Goal: Contribute content: Add original content to the website for others to see

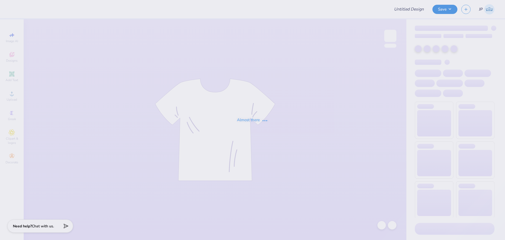
type input "MSU Club Volleyball Family tailgate merch"
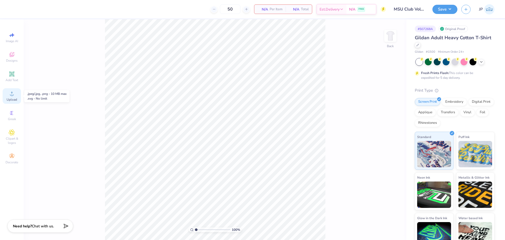
click at [17, 98] on span "Upload" at bounding box center [12, 99] width 11 height 4
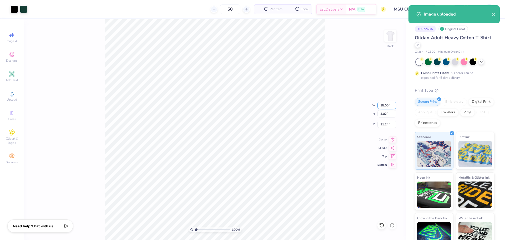
click at [387, 106] on input "15.00" at bounding box center [387, 105] width 19 height 7
type input "3.50"
type input "0.94"
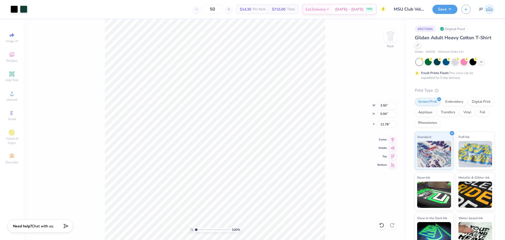
type input "3.27"
click at [391, 104] on input "3.50" at bounding box center [387, 105] width 19 height 7
click at [390, 104] on input "3.50" at bounding box center [387, 105] width 19 height 7
type input "4.00"
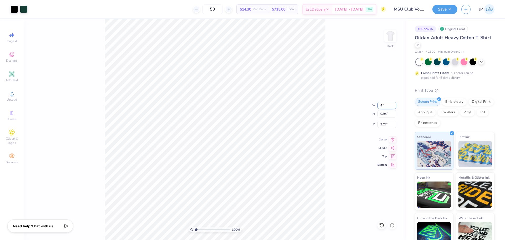
type input "1.07"
click at [380, 123] on input "3.21" at bounding box center [387, 124] width 19 height 7
type input "3.00"
click at [199, 228] on input "range" at bounding box center [213, 229] width 36 height 5
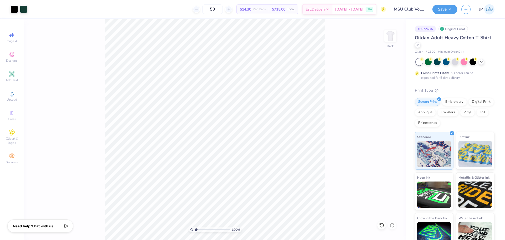
drag, startPoint x: 198, startPoint y: 230, endPoint x: 188, endPoint y: 228, distance: 10.3
type input "1"
click at [195, 228] on input "range" at bounding box center [213, 229] width 36 height 5
click at [392, 40] on img at bounding box center [390, 35] width 21 height 21
click at [16, 94] on div "Upload" at bounding box center [12, 96] width 18 height 16
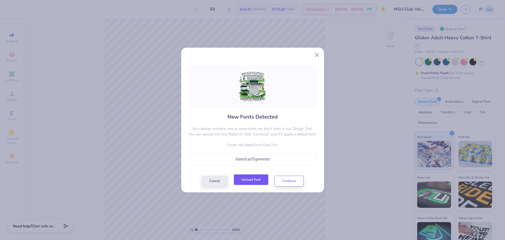
click at [261, 178] on button "Upload Font" at bounding box center [251, 179] width 34 height 11
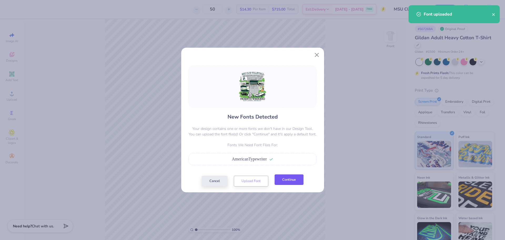
click at [294, 181] on button "Continue" at bounding box center [289, 179] width 29 height 11
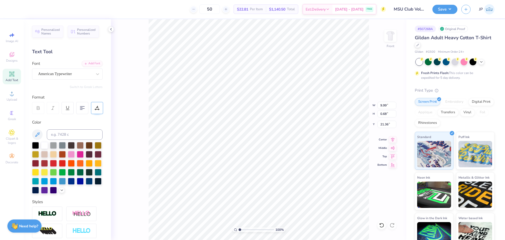
click at [96, 108] on icon at bounding box center [97, 108] width 5 height 5
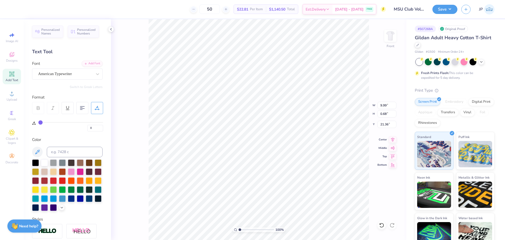
type input "1"
type input "2"
type input "3"
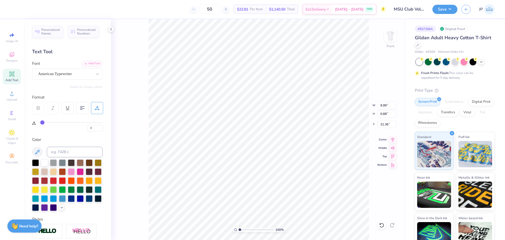
type input "3"
click at [42, 123] on input "range" at bounding box center [70, 122] width 65 height 1
type input "10.42"
type input "0.65"
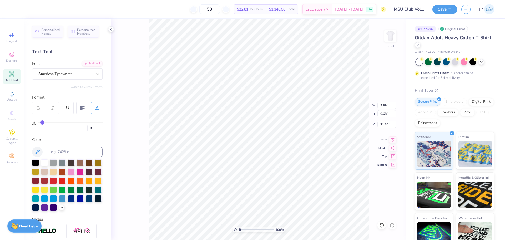
type input "21.35"
type input "4"
type input "5"
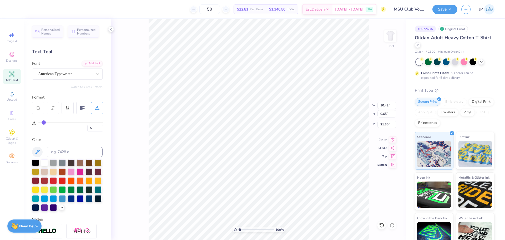
type input "6"
click at [44, 123] on input "range" at bounding box center [70, 122] width 65 height 1
type input "10.89"
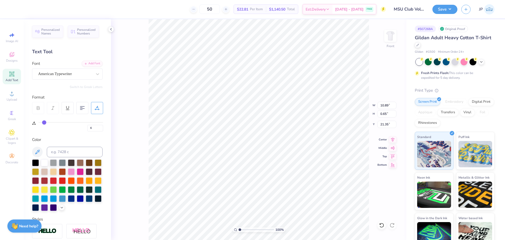
type input "7"
click at [45, 123] on input "range" at bounding box center [70, 122] width 65 height 1
click at [295, 183] on li "Group" at bounding box center [302, 182] width 41 height 10
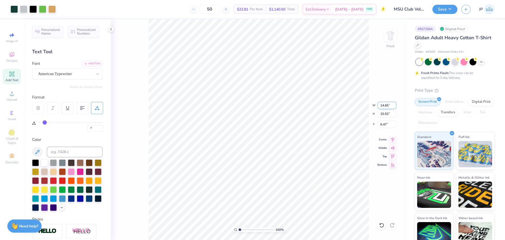
click at [385, 102] on input "14.65" at bounding box center [387, 105] width 19 height 7
type input "12.00"
type input "12.72"
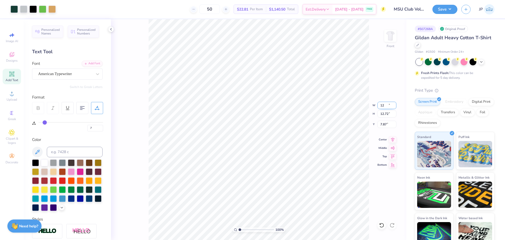
type input "7.87"
click at [387, 115] on input "12.72" at bounding box center [387, 113] width 19 height 7
click at [387, 114] on input "12.72" at bounding box center [387, 113] width 19 height 7
type input "3"
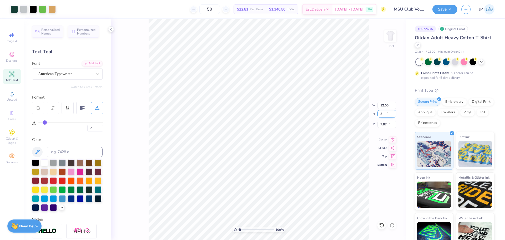
type input "2.83"
type input "3.00"
type input "12.73"
click at [384, 104] on input "2.83" at bounding box center [387, 105] width 19 height 7
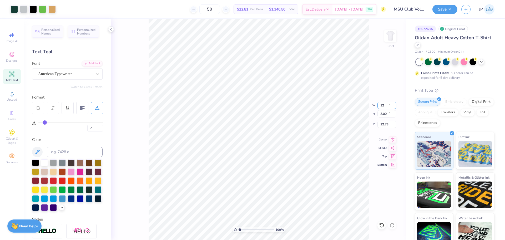
type input "12.00"
type input "12.72"
click at [382, 125] on input "7.87" at bounding box center [387, 124] width 19 height 7
type input "3.00"
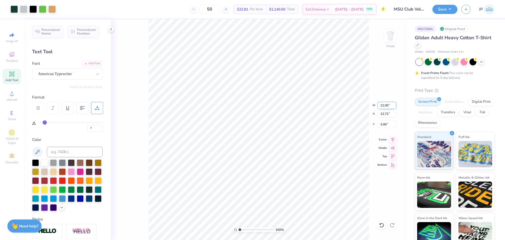
click at [382, 106] on input "12.00" at bounding box center [387, 105] width 19 height 7
type input "12.50"
type input "13.25"
click at [387, 123] on input "2.73" at bounding box center [387, 124] width 19 height 7
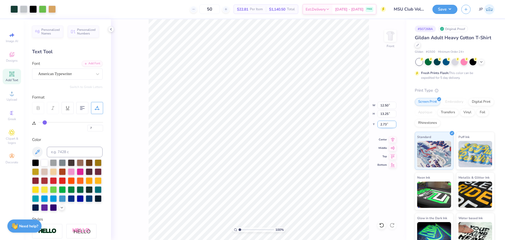
click at [387, 123] on input "2.73" at bounding box center [387, 124] width 19 height 7
type input "3.00"
click at [446, 4] on button "Save" at bounding box center [445, 8] width 25 height 9
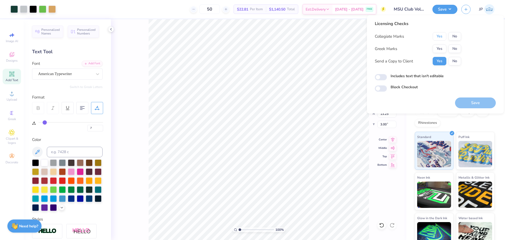
drag, startPoint x: 438, startPoint y: 37, endPoint x: 442, endPoint y: 43, distance: 7.3
click at [438, 38] on button "Yes" at bounding box center [440, 36] width 14 height 8
click at [452, 49] on button "No" at bounding box center [455, 48] width 13 height 8
click at [25, 7] on div at bounding box center [23, 8] width 7 height 7
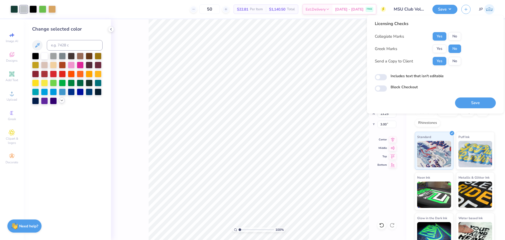
click at [61, 100] on polyline at bounding box center [62, 100] width 2 height 1
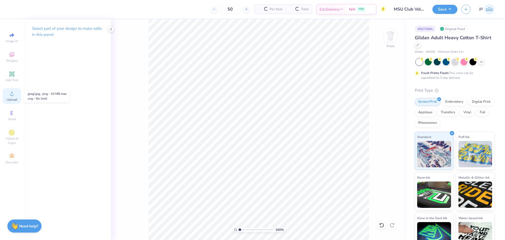
click at [13, 96] on div "Upload" at bounding box center [12, 96] width 18 height 16
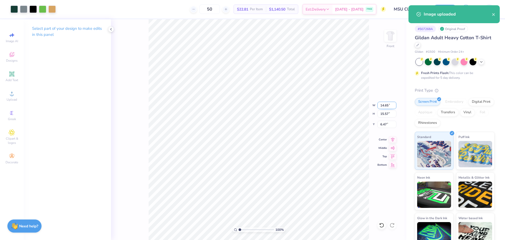
click at [387, 107] on input "14.65" at bounding box center [387, 105] width 19 height 7
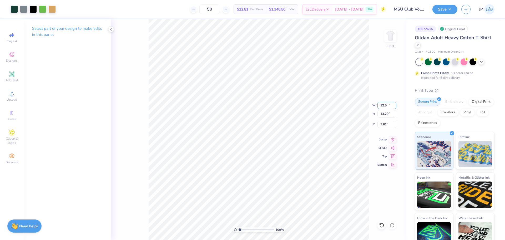
type input "12.50"
type input "13.29"
click at [385, 124] on input "7.61" at bounding box center [387, 124] width 19 height 7
type input "3.00"
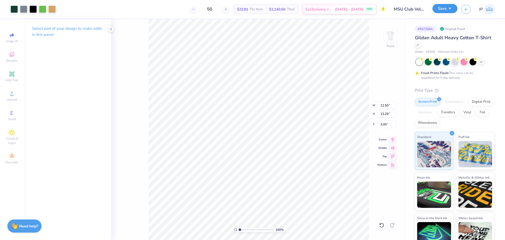
click at [441, 11] on button "Save" at bounding box center [445, 8] width 25 height 9
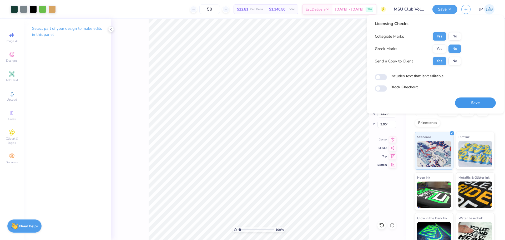
click at [475, 99] on button "Save" at bounding box center [475, 102] width 41 height 11
